Goal: Task Accomplishment & Management: Manage account settings

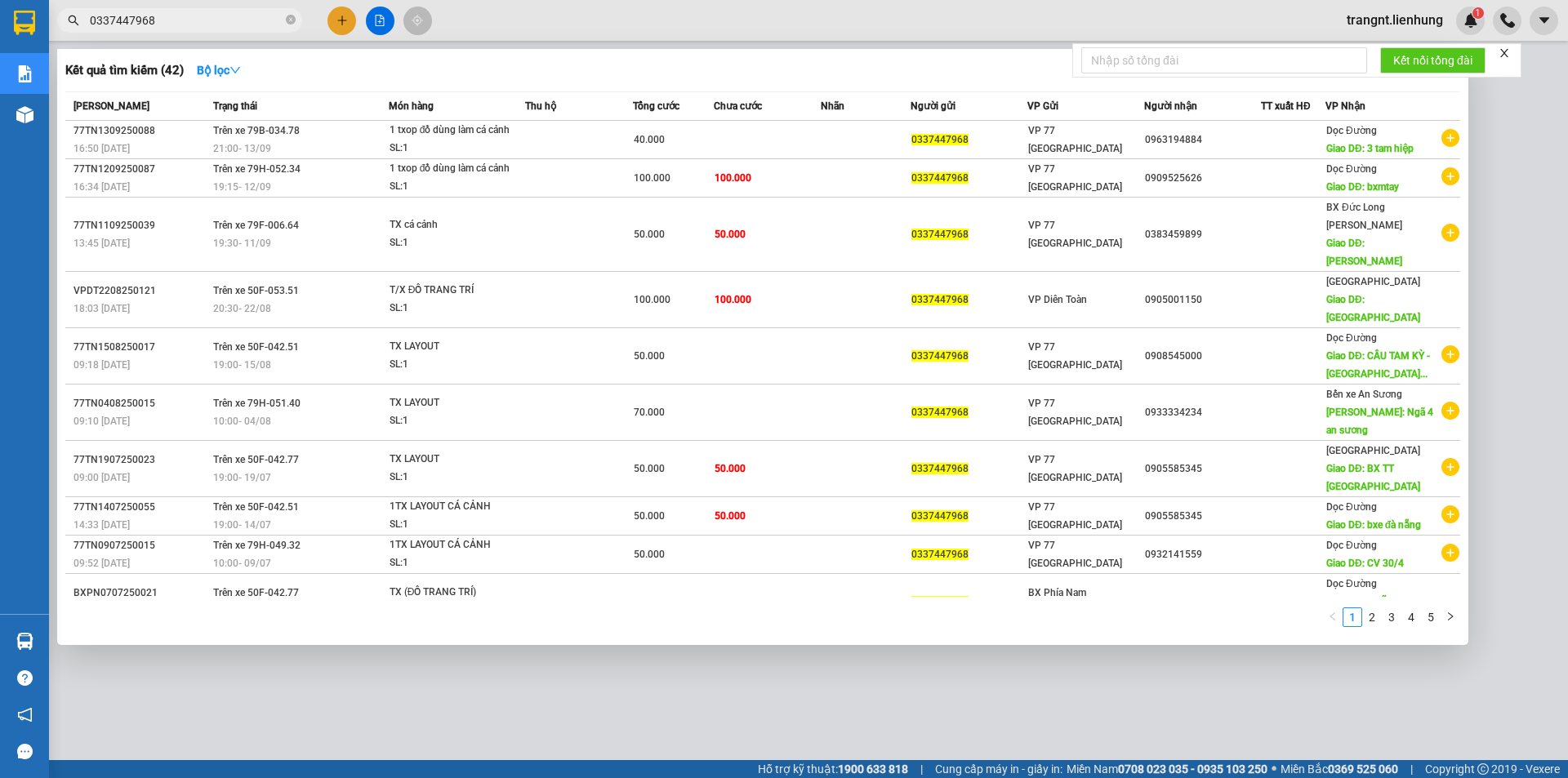
click at [73, 11] on span "0337447968" at bounding box center [180, 20] width 245 height 24
click at [1472, 23] on div at bounding box center [784, 389] width 1568 height 778
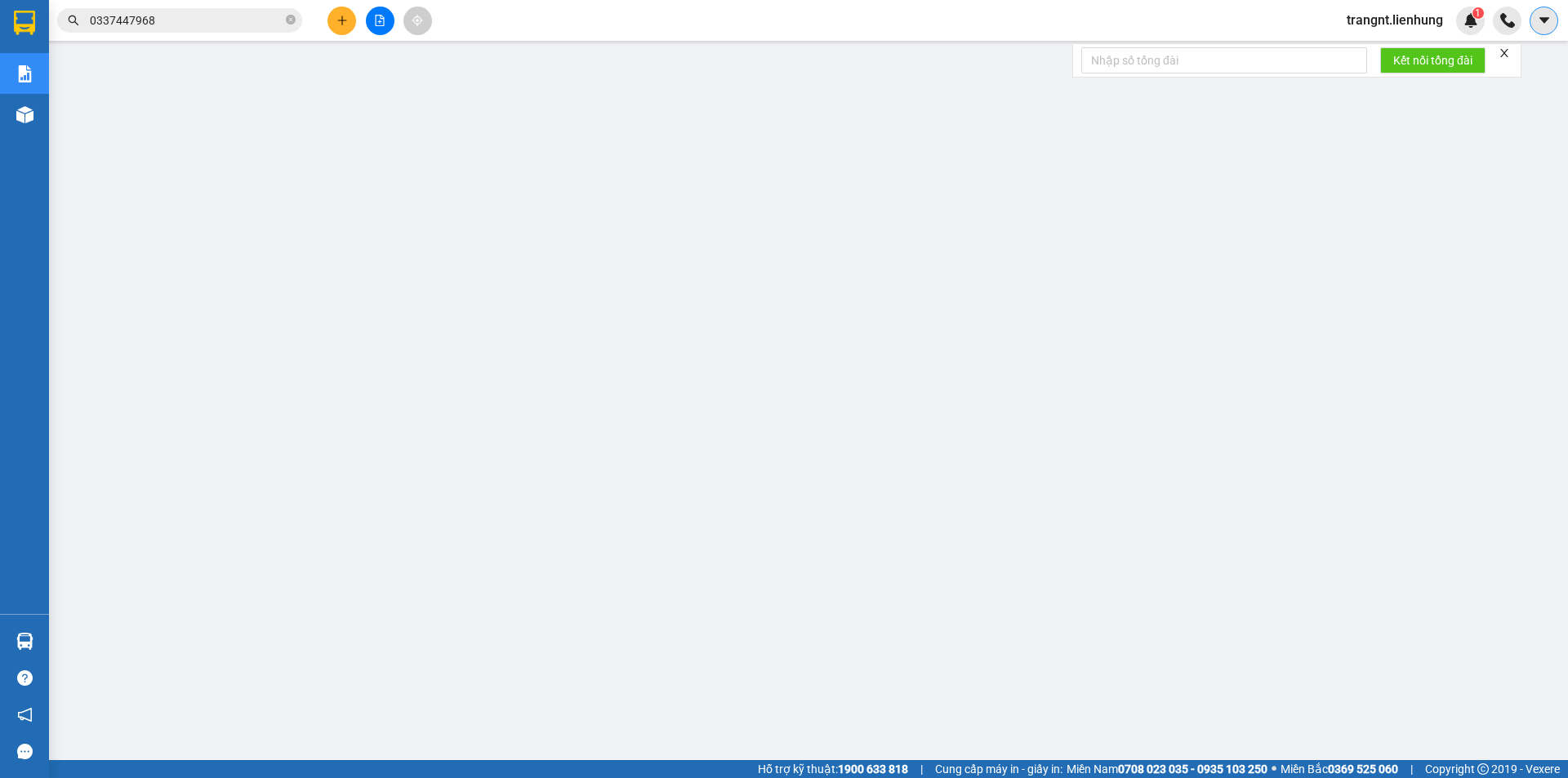
click at [1549, 18] on icon "caret-down" at bounding box center [1545, 21] width 15 height 15
click at [1410, 25] on span "trangnt.lienhung" at bounding box center [1395, 20] width 123 height 20
click at [1359, 53] on span "Đăng xuất" at bounding box center [1402, 51] width 90 height 18
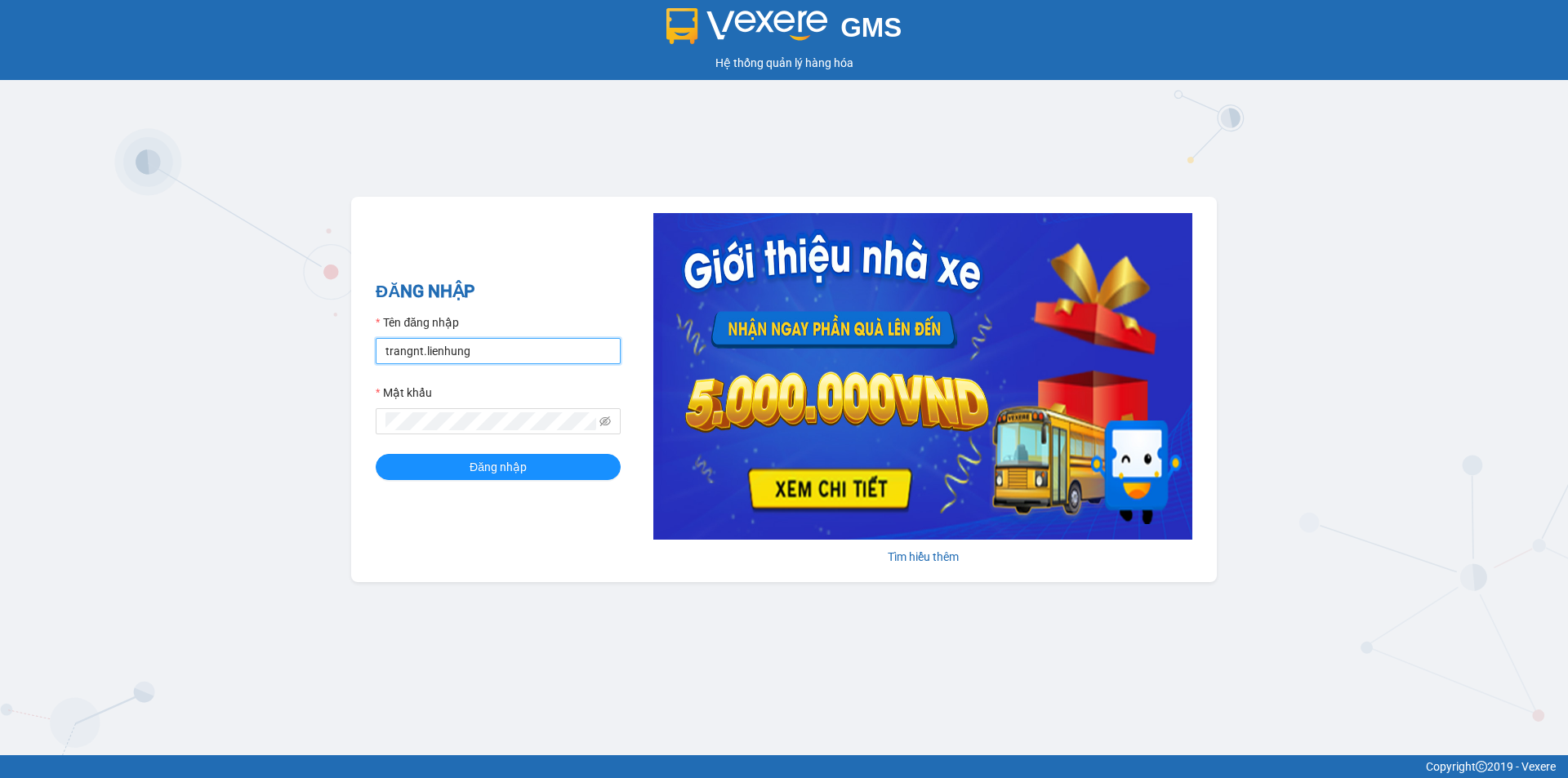
drag, startPoint x: 531, startPoint y: 348, endPoint x: 112, endPoint y: 339, distance: 419.1
click at [112, 339] on div "GMS Hệ thống quản lý hàng hóa ĐĂNG NHẬP Tên đăng nhập trangnt.lienhung Mật khẩu…" at bounding box center [784, 378] width 1568 height 755
type input "nha.lienhung"
click at [344, 416] on div "GMS Hệ thống quản lý hàng hóa ĐĂNG NHẬP Tên đăng nhập nha.lienhung Mật khẩu Đăn…" at bounding box center [784, 378] width 1568 height 755
click at [376, 454] on button "Đăng nhập" at bounding box center [499, 467] width 245 height 26
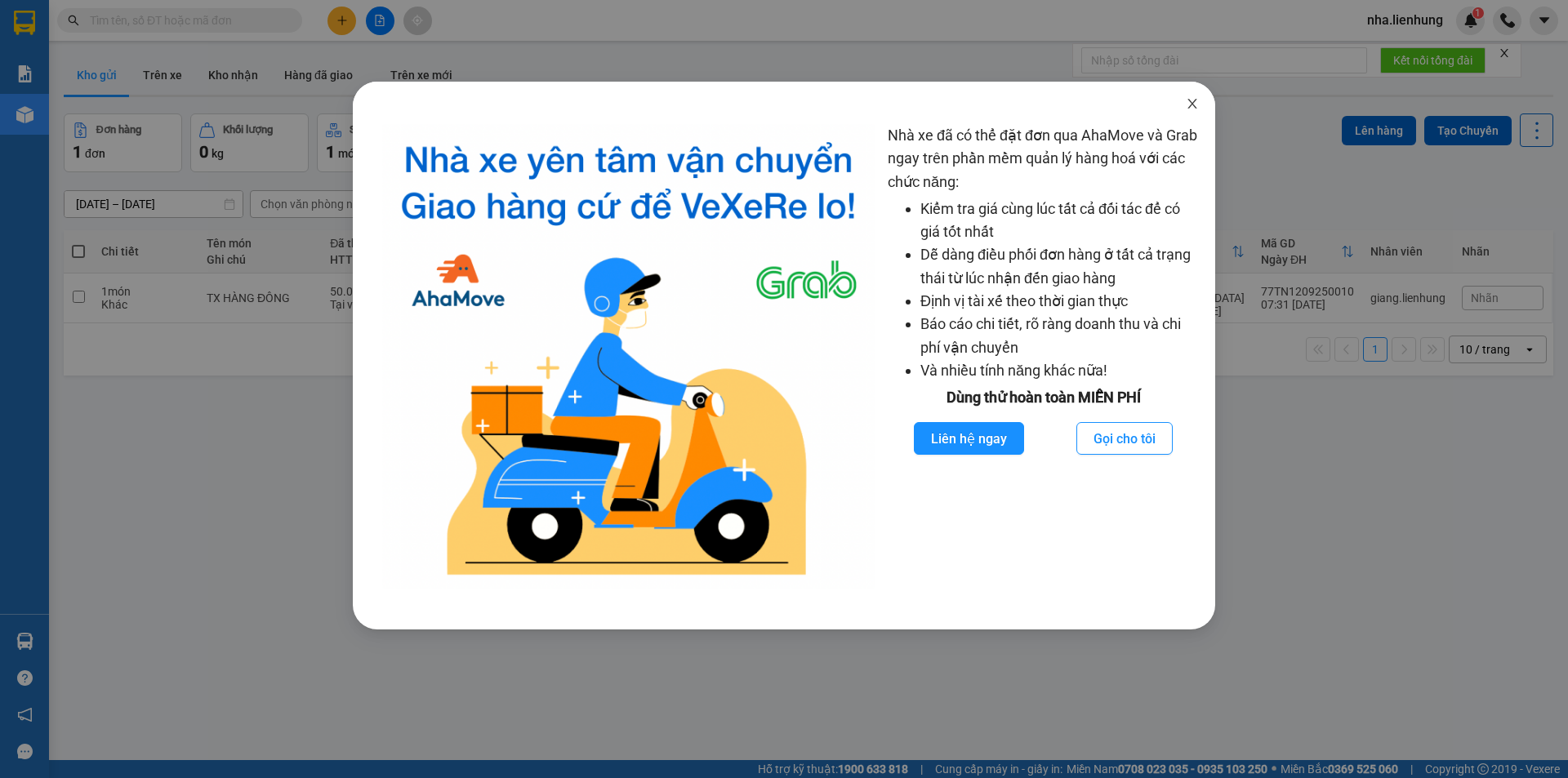
click at [1197, 100] on icon "close" at bounding box center [1192, 104] width 9 height 10
